Goal: Task Accomplishment & Management: Manage account settings

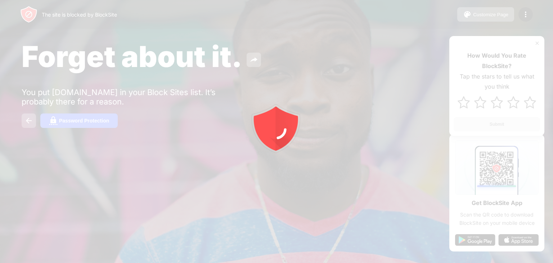
click at [78, 82] on div at bounding box center [276, 131] width 553 height 263
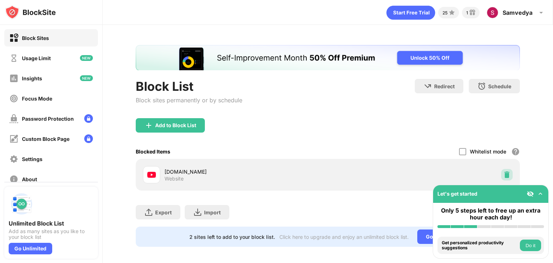
click at [503, 172] on img at bounding box center [506, 174] width 7 height 7
